Goal: Task Accomplishment & Management: Manage account settings

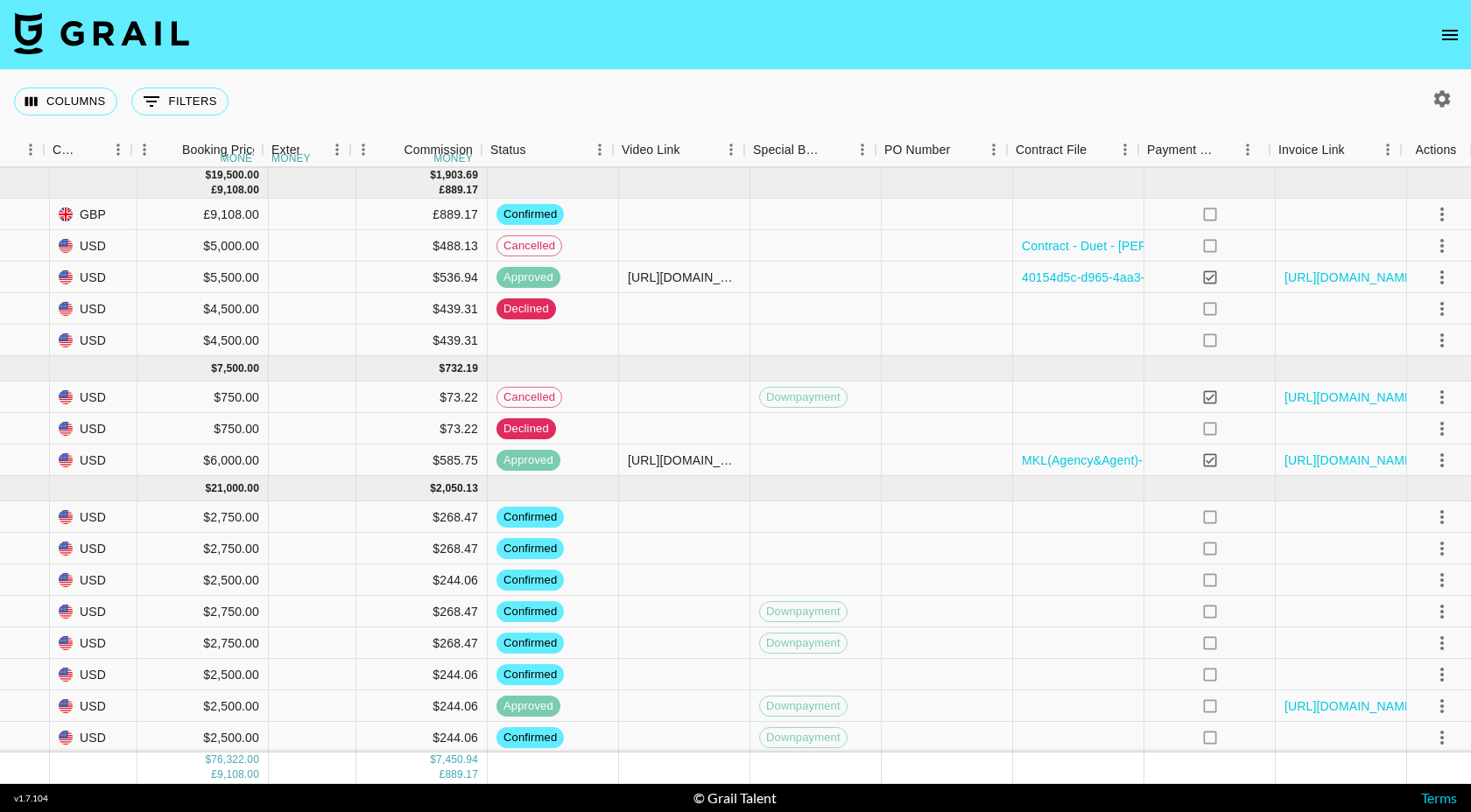
scroll to position [246, 823]
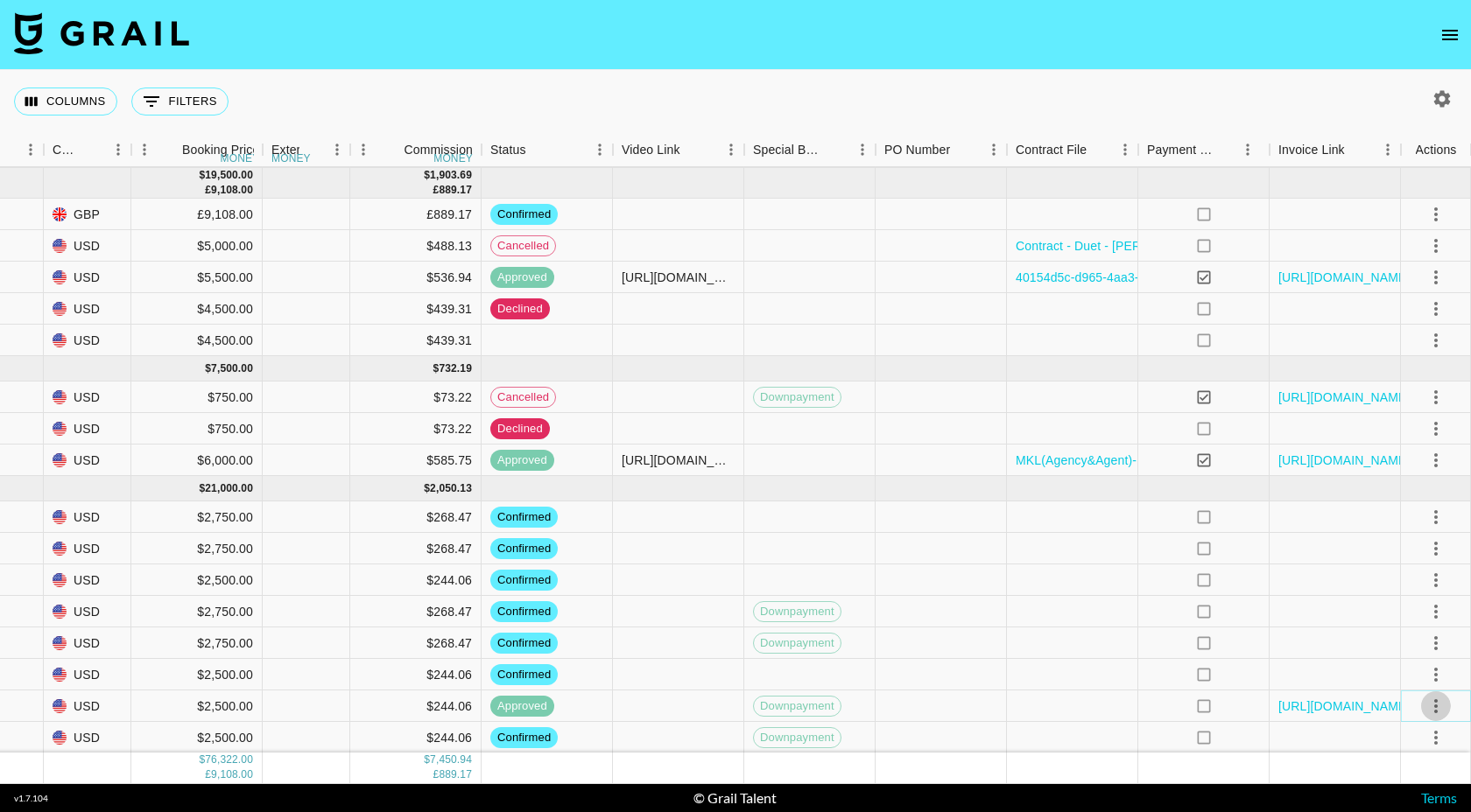
click at [1437, 708] on icon "select merge strategy" at bounding box center [1435, 706] width 21 height 21
click at [1396, 640] on li "Cancel" at bounding box center [1414, 637] width 114 height 31
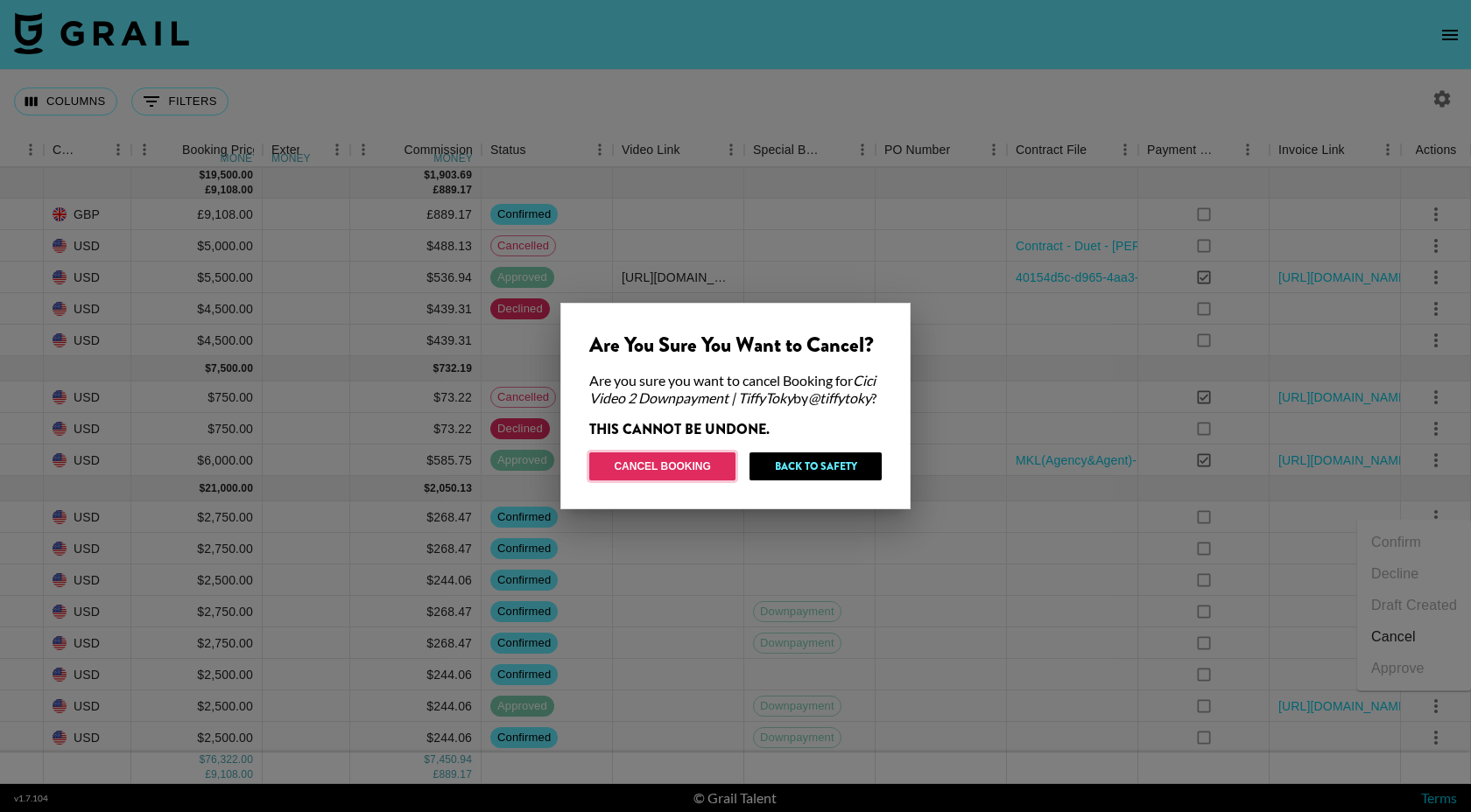
click at [705, 474] on button "Cancel Booking" at bounding box center [662, 466] width 146 height 28
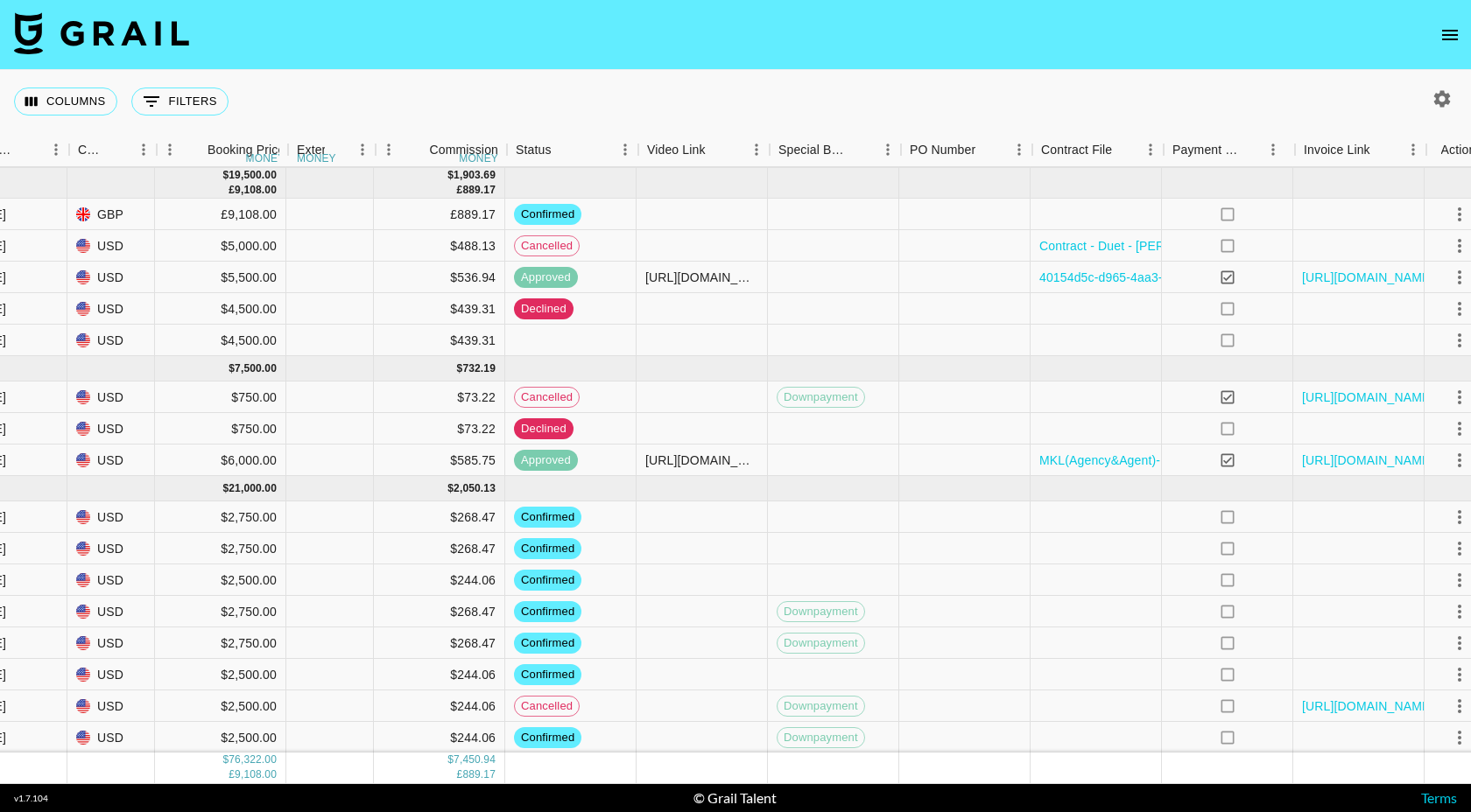
scroll to position [246, 798]
click at [239, 736] on div "$2,500.00" at bounding box center [222, 738] width 132 height 31
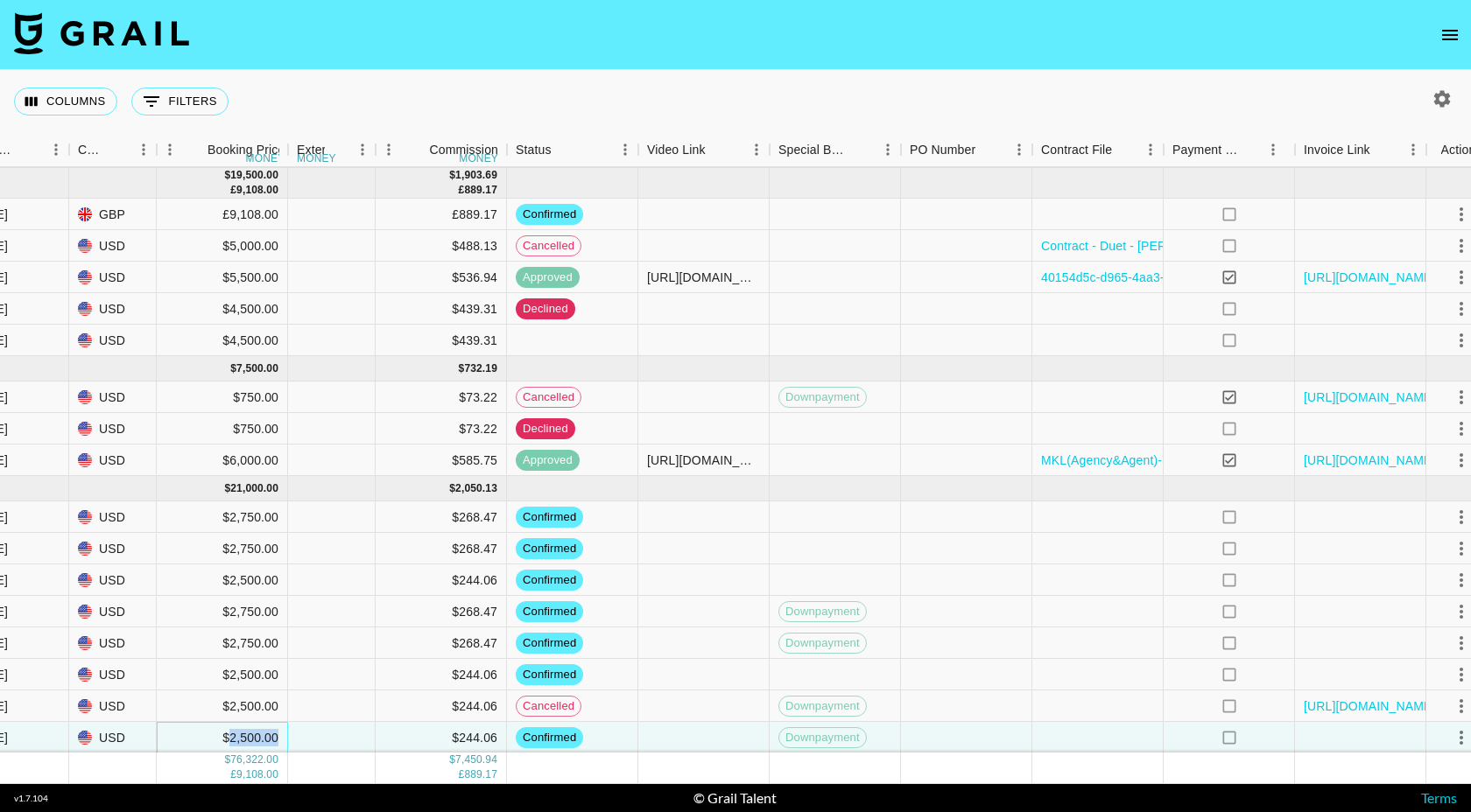
click at [239, 736] on div "$2,500.00" at bounding box center [222, 738] width 132 height 31
drag, startPoint x: 221, startPoint y: 736, endPoint x: 162, endPoint y: 736, distance: 59.0
click at [162, 736] on input "2500" at bounding box center [222, 739] width 129 height 14
type input "5000"
click at [694, 707] on div at bounding box center [704, 706] width 132 height 31
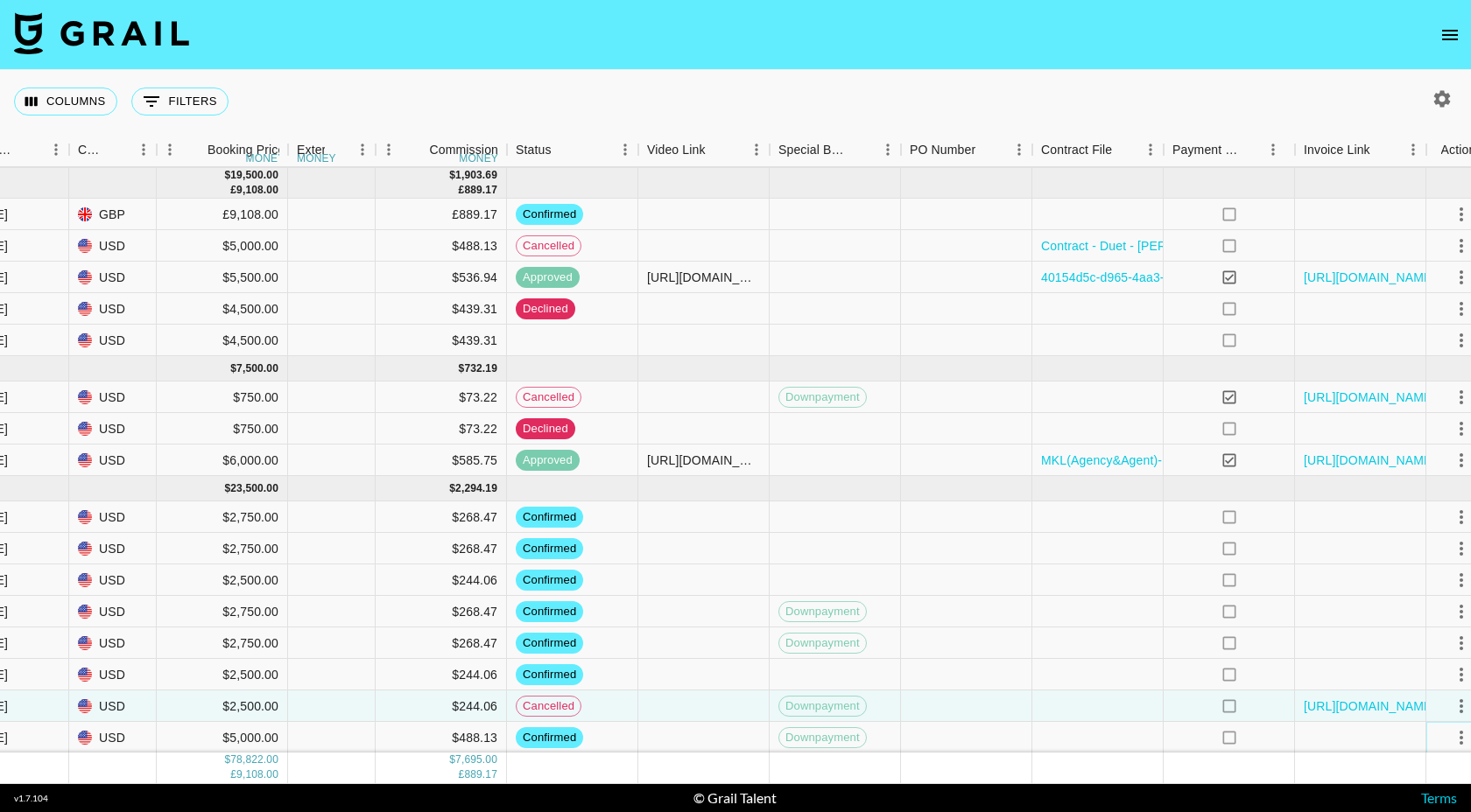
click at [1456, 738] on icon "select merge strategy" at bounding box center [1461, 738] width 21 height 21
click at [1406, 705] on div "Approve" at bounding box center [1398, 700] width 54 height 21
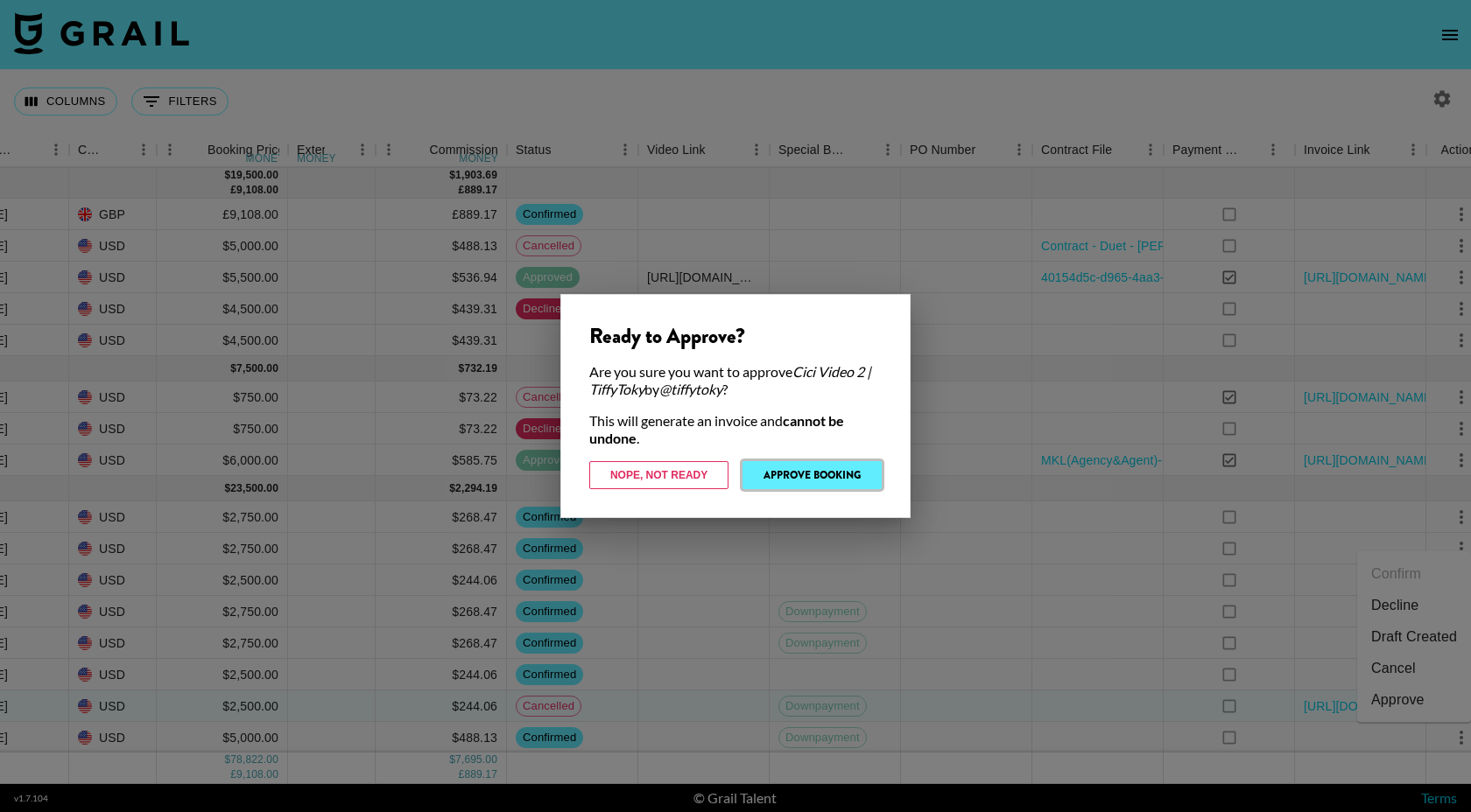
click at [830, 482] on button "Approve Booking" at bounding box center [811, 475] width 139 height 28
